Goal: Information Seeking & Learning: Learn about a topic

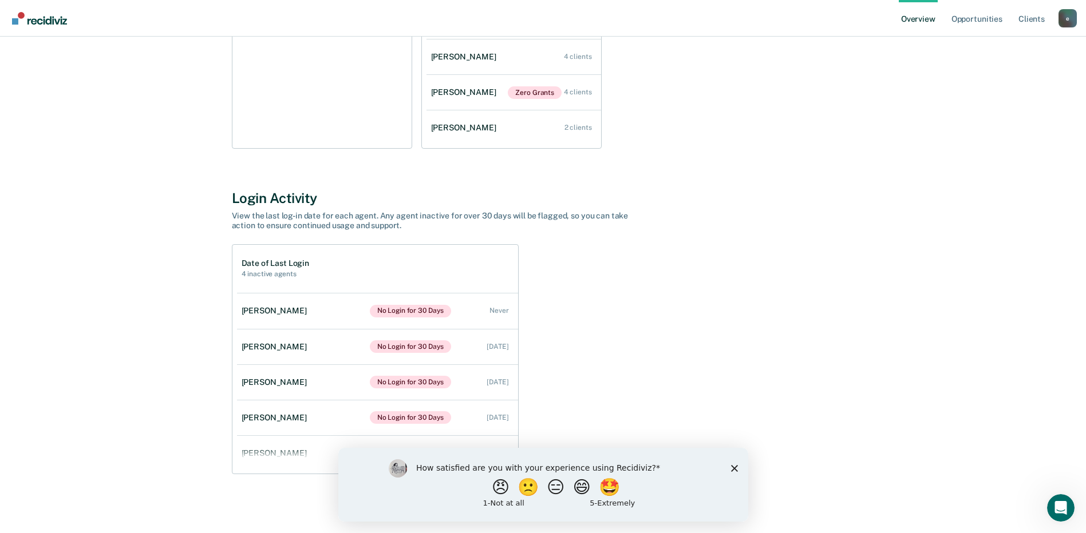
scroll to position [251, 0]
click at [734, 467] on polygon "Close survey" at bounding box center [733, 468] width 7 height 7
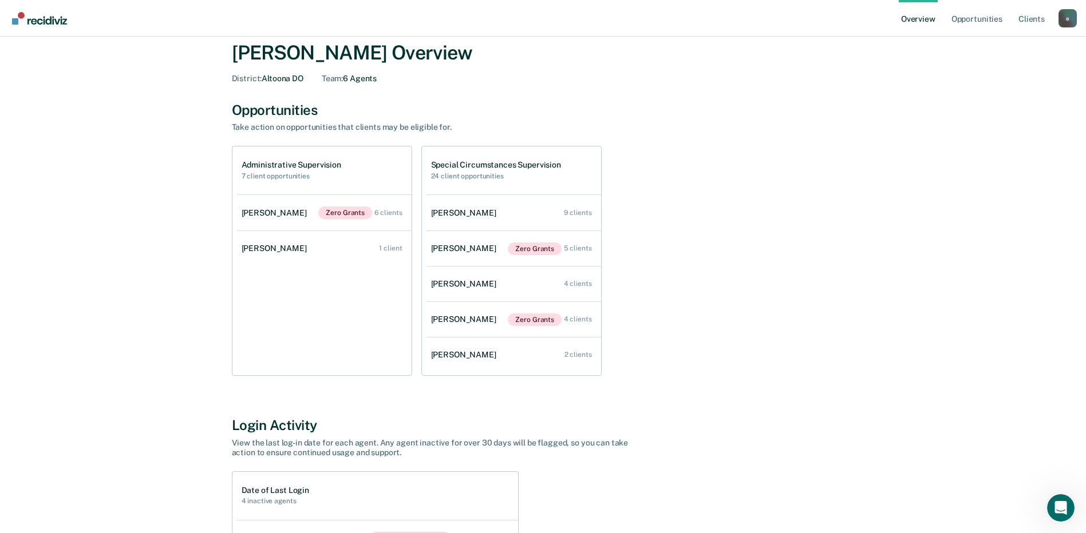
scroll to position [22, 0]
click at [279, 209] on div "[PERSON_NAME]" at bounding box center [277, 214] width 70 height 10
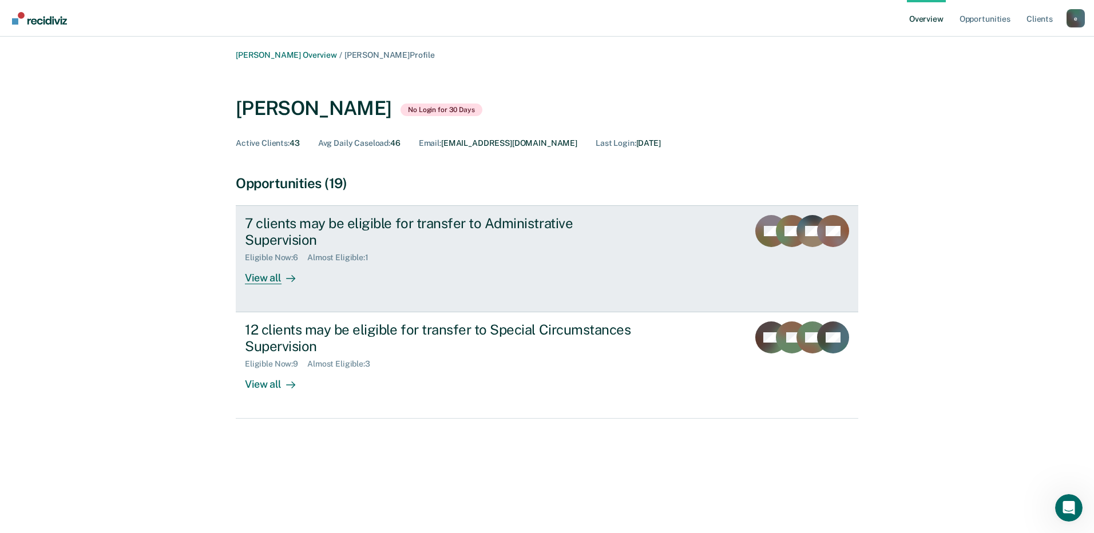
click at [264, 263] on div "View all" at bounding box center [277, 274] width 64 height 22
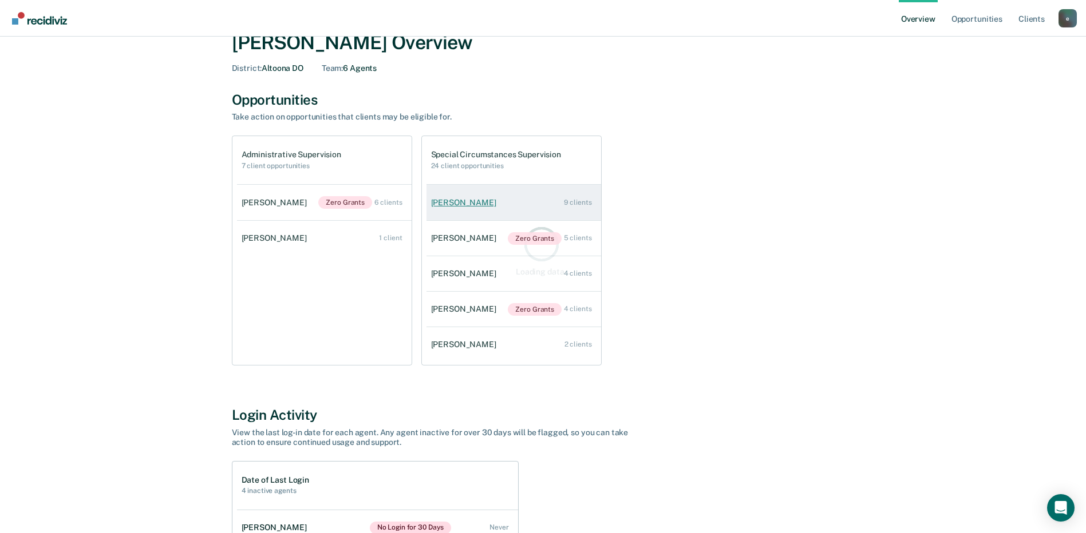
scroll to position [57, 0]
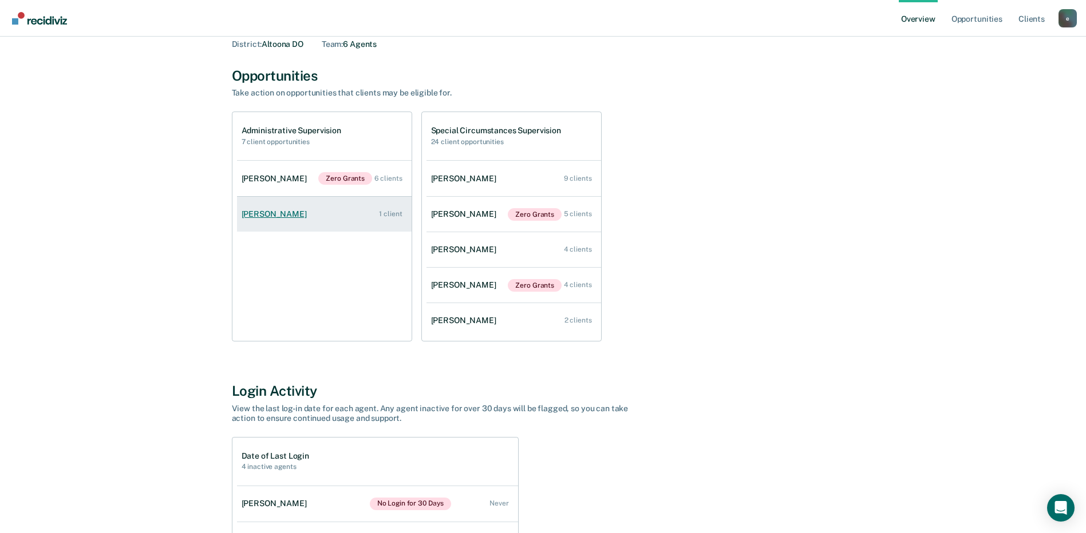
click at [263, 213] on div "[PERSON_NAME]" at bounding box center [277, 214] width 70 height 10
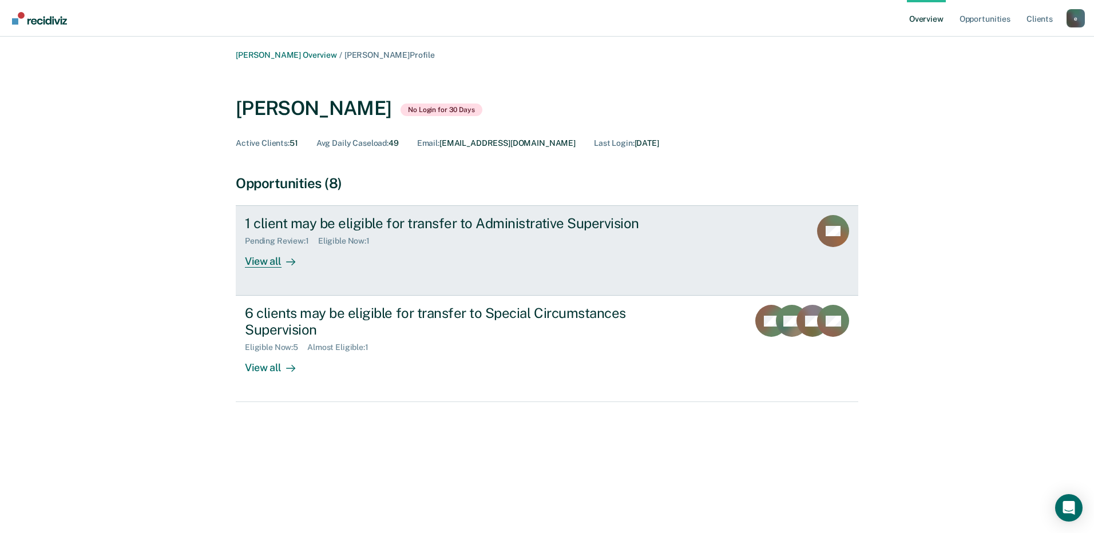
click at [256, 258] on div "View all" at bounding box center [277, 257] width 64 height 22
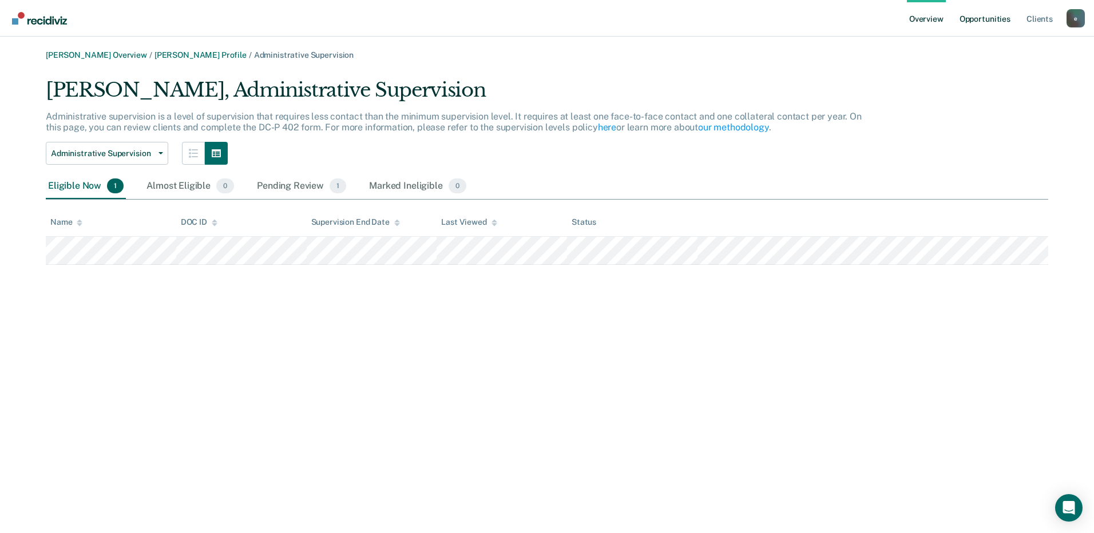
click at [1000, 26] on link "Opportunities" at bounding box center [985, 18] width 56 height 37
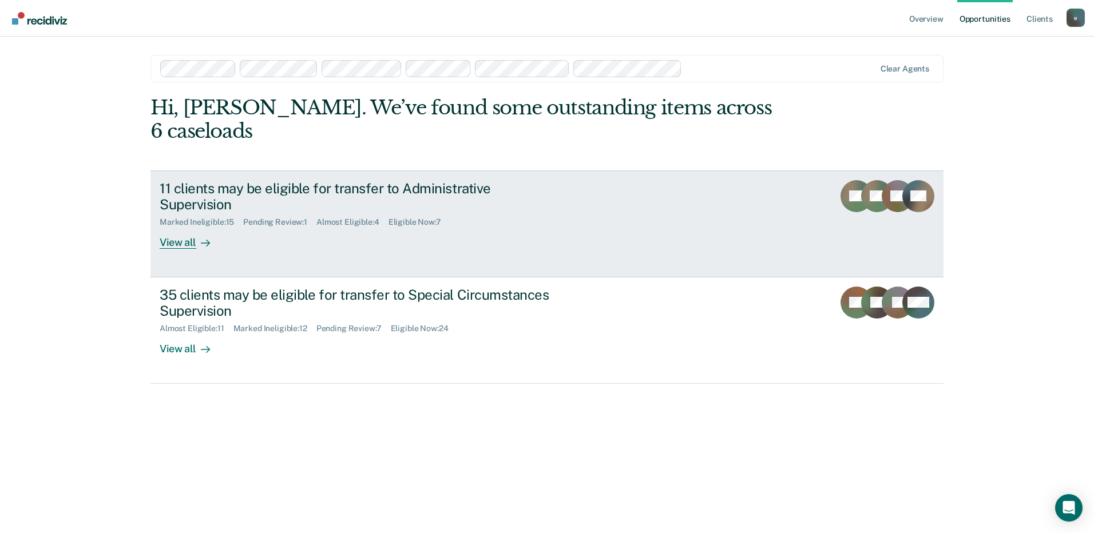
click at [172, 227] on div "View all" at bounding box center [192, 238] width 64 height 22
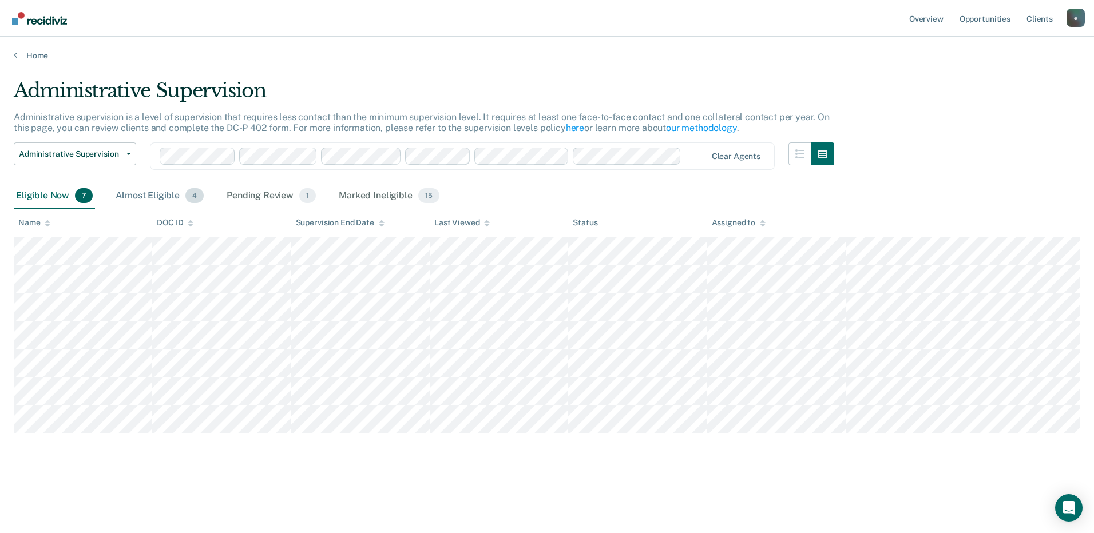
click at [149, 189] on div "Almost Eligible 4" at bounding box center [159, 196] width 93 height 25
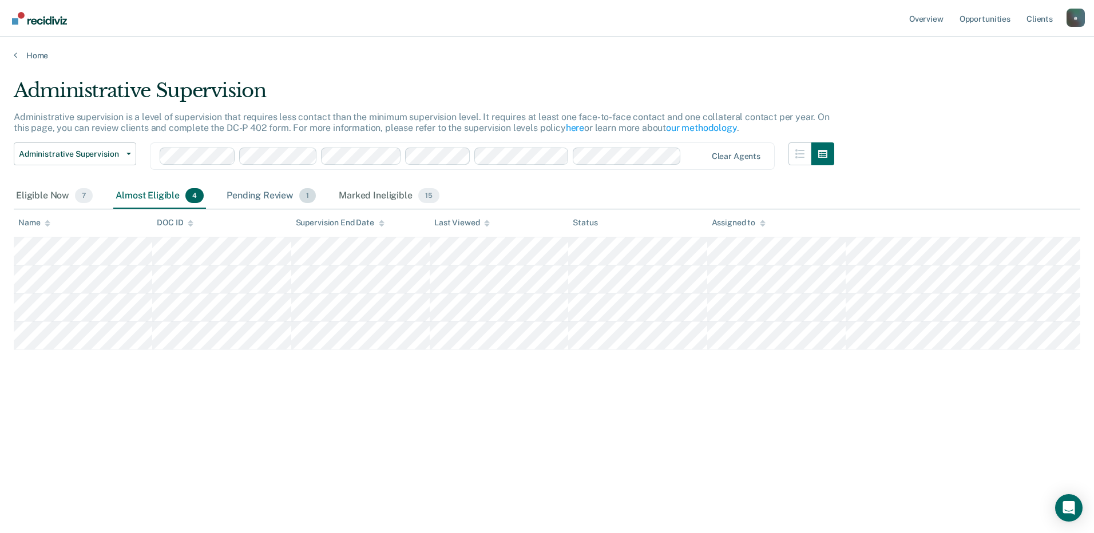
click at [279, 189] on div "Pending Review 1" at bounding box center [271, 196] width 94 height 25
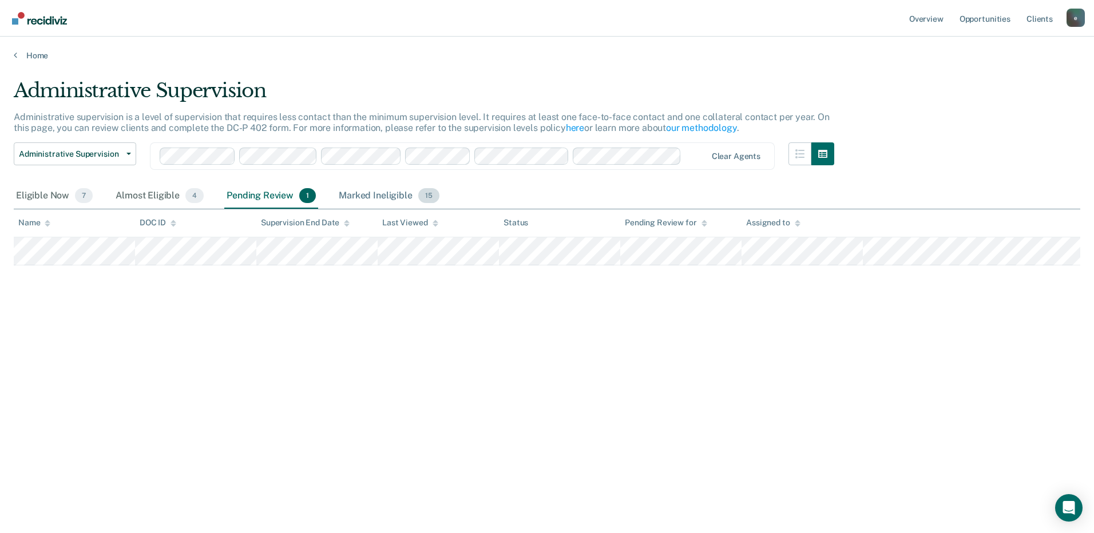
click at [382, 191] on div "Marked Ineligible 15" at bounding box center [389, 196] width 105 height 25
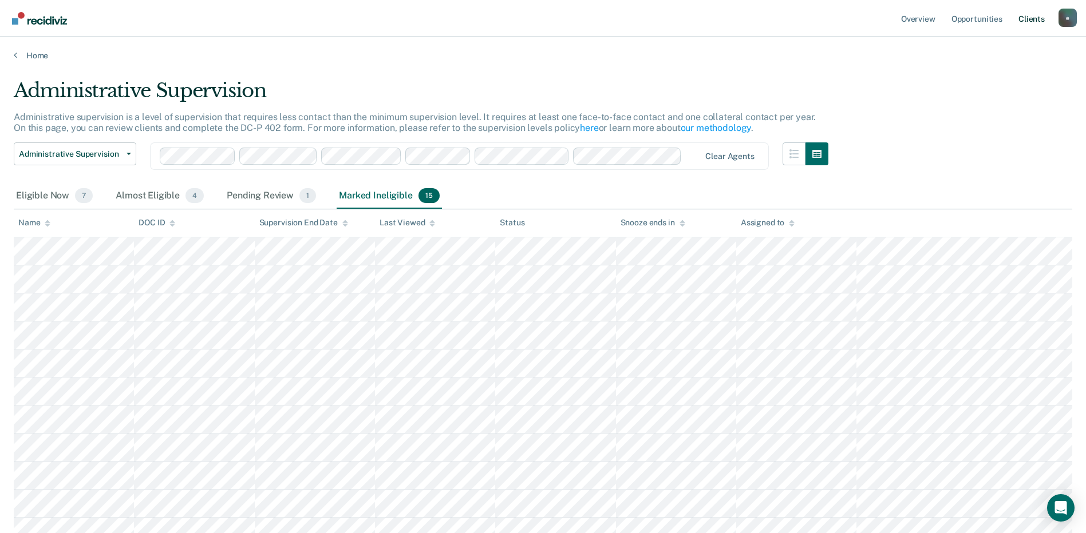
click at [1028, 16] on link "Client s" at bounding box center [1031, 18] width 31 height 37
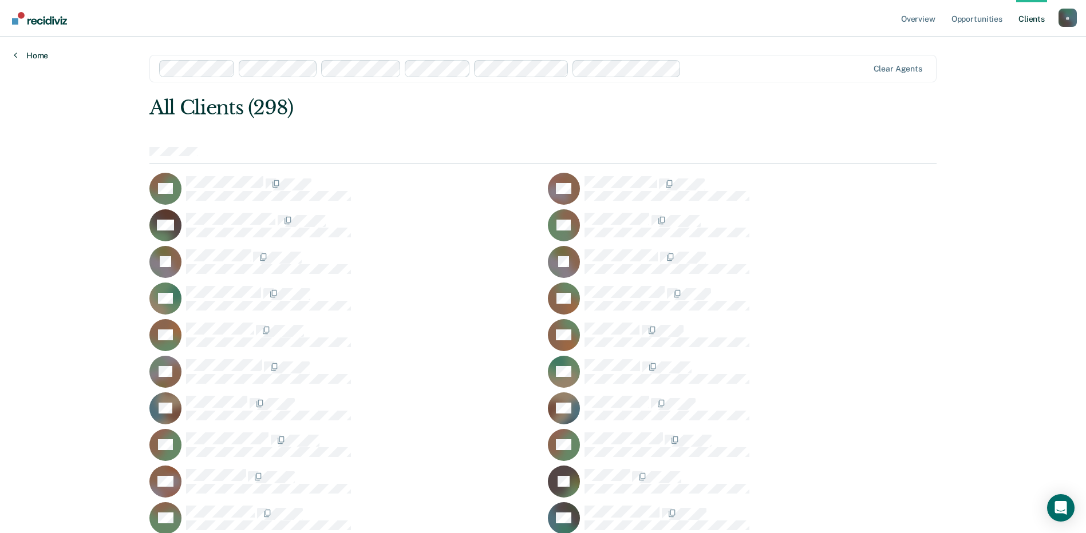
click at [33, 51] on link "Home" at bounding box center [31, 55] width 34 height 10
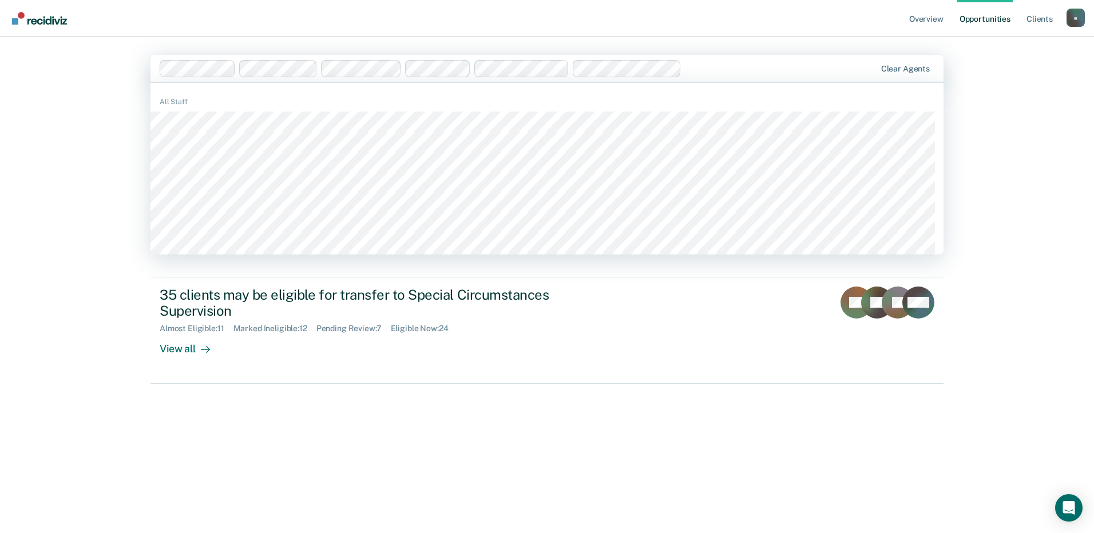
click at [1039, 124] on div "Overview Opportunities Client s [EMAIL_ADDRESS][DOMAIN_NAME] e Profile How it w…" at bounding box center [547, 266] width 1094 height 533
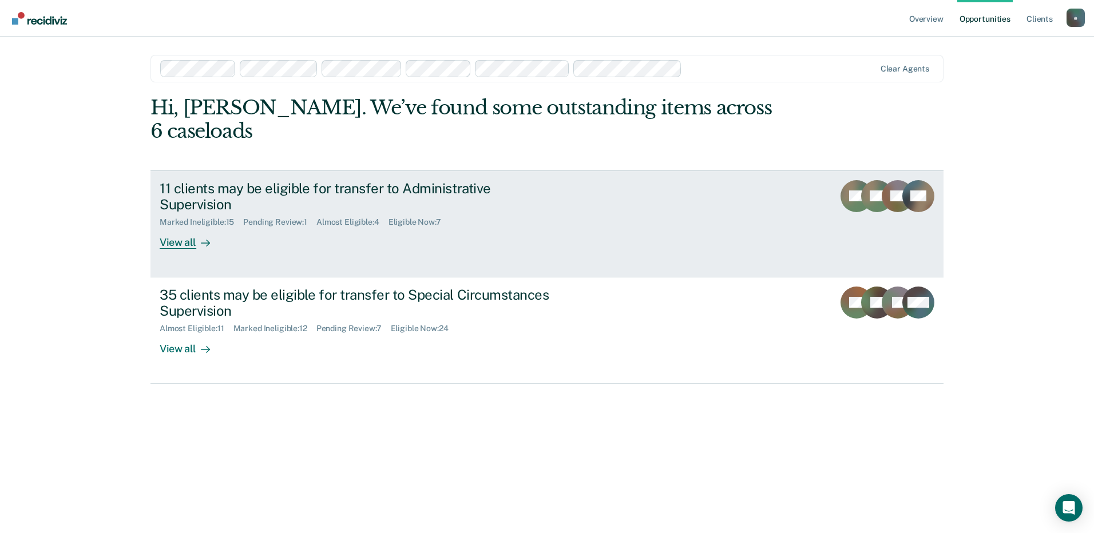
click at [175, 180] on div "11 clients may be eligible for transfer to Administrative Supervision" at bounding box center [361, 196] width 402 height 33
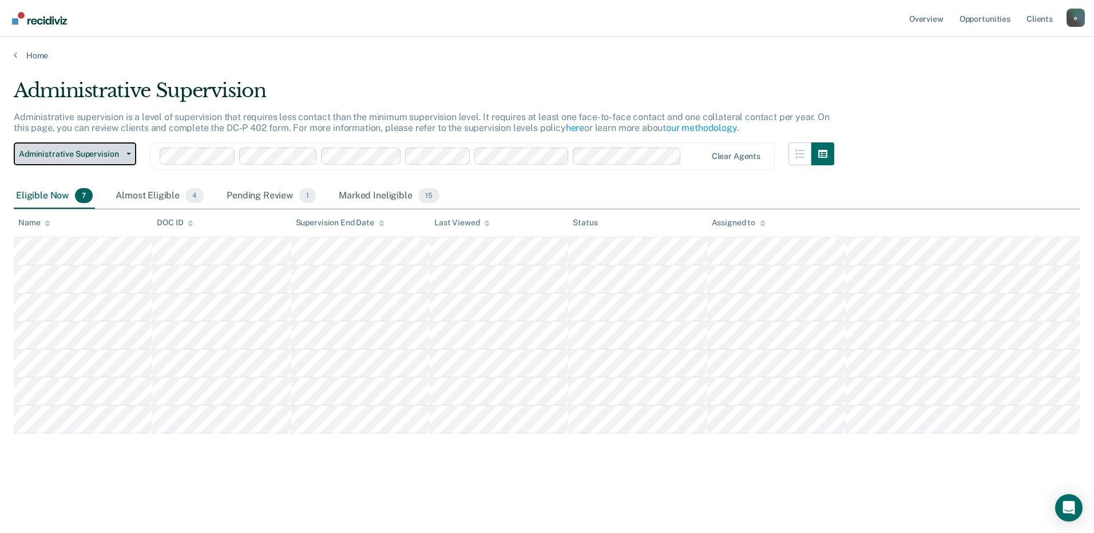
click at [128, 153] on icon "button" at bounding box center [128, 154] width 5 height 2
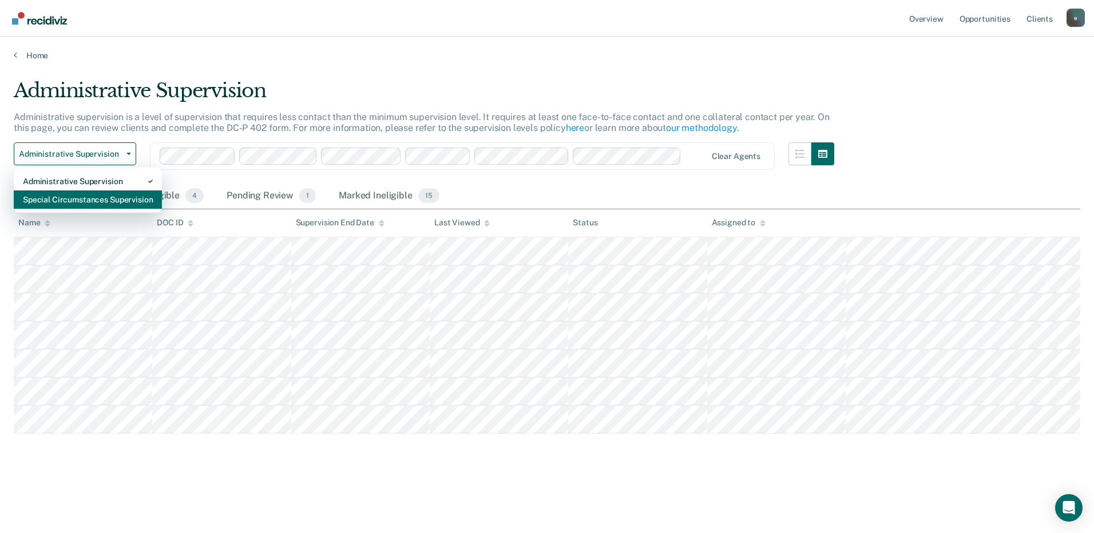
click at [117, 200] on div "Special Circumstances Supervision" at bounding box center [88, 200] width 130 height 18
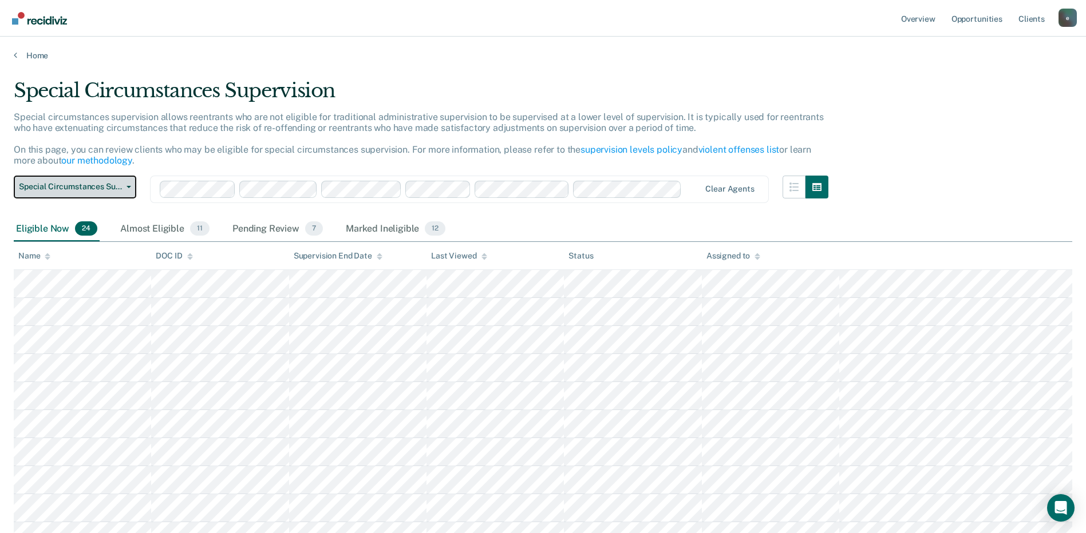
click at [128, 190] on button "Special Circumstances Supervision" at bounding box center [75, 187] width 122 height 23
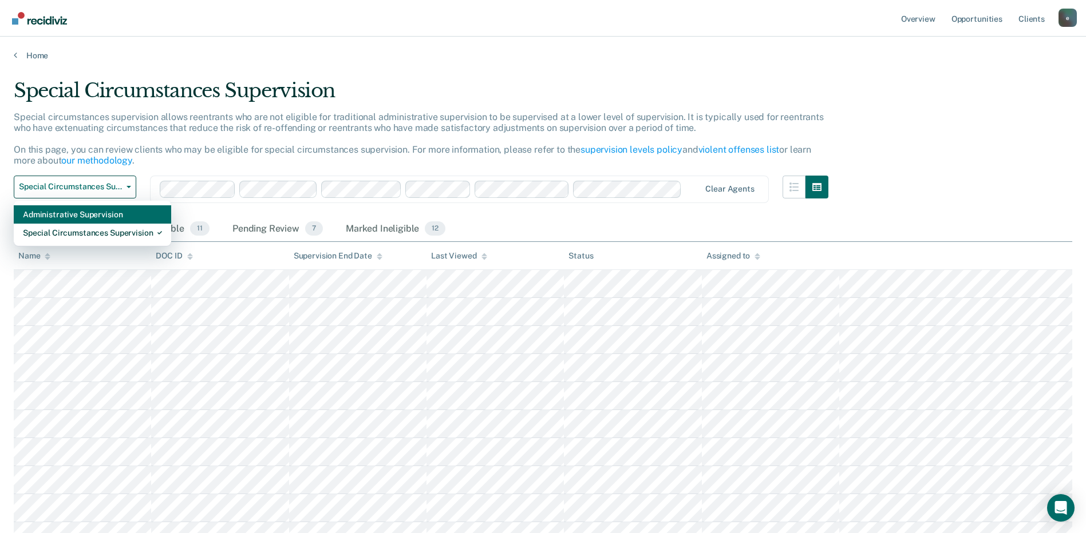
click at [94, 212] on div "Administrative Supervision" at bounding box center [92, 214] width 139 height 18
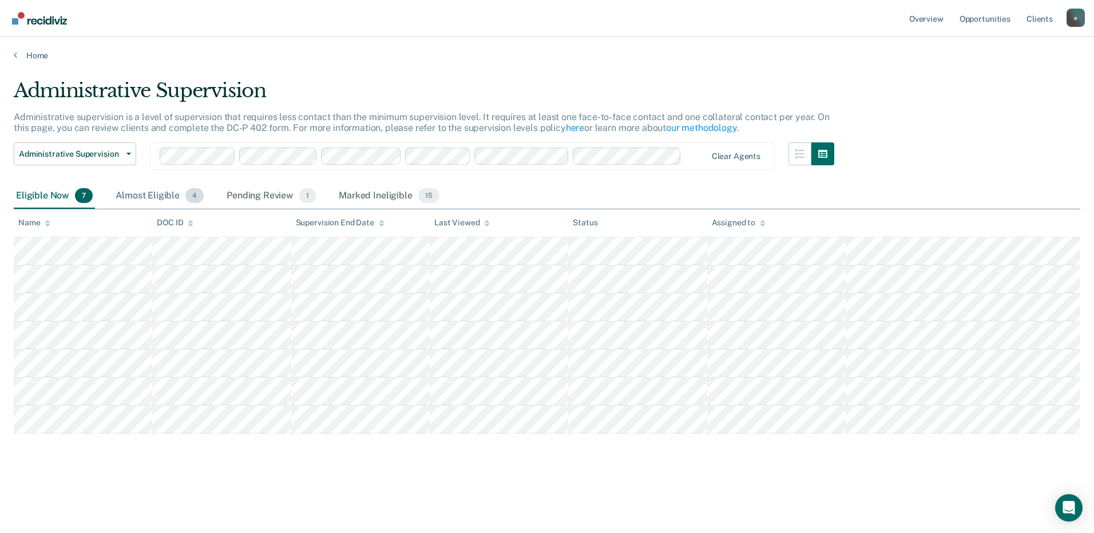
click at [151, 192] on div "Almost Eligible 4" at bounding box center [159, 196] width 93 height 25
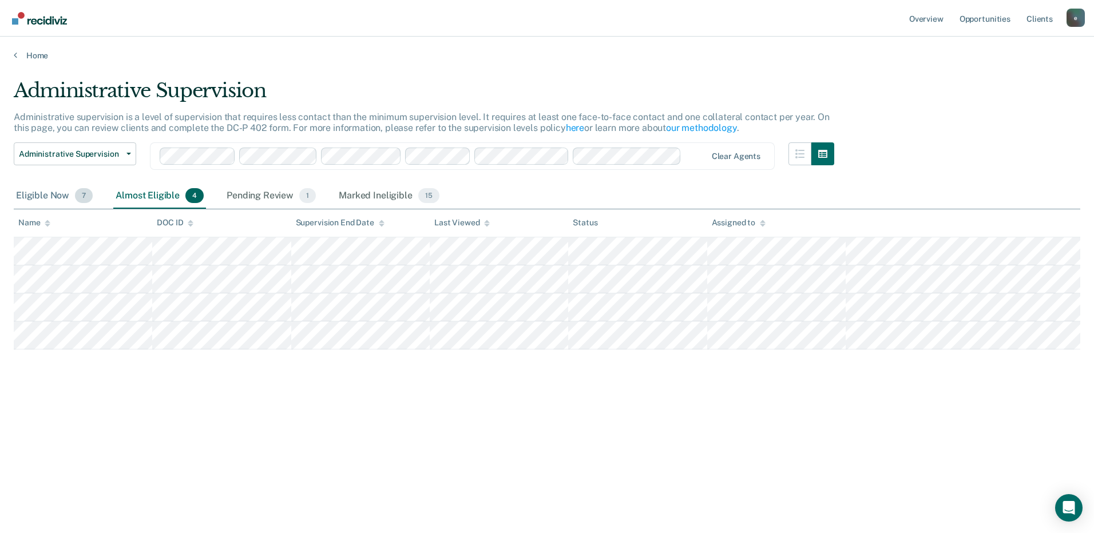
click at [36, 192] on div "Eligible Now 7" at bounding box center [54, 196] width 81 height 25
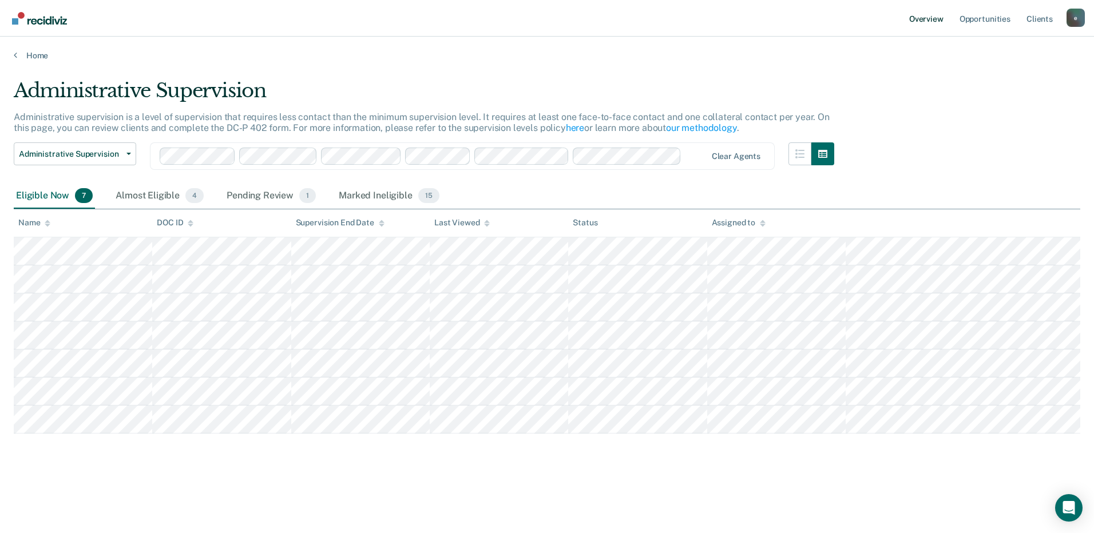
click at [922, 18] on link "Overview" at bounding box center [926, 18] width 39 height 37
